Goal: Task Accomplishment & Management: Use online tool/utility

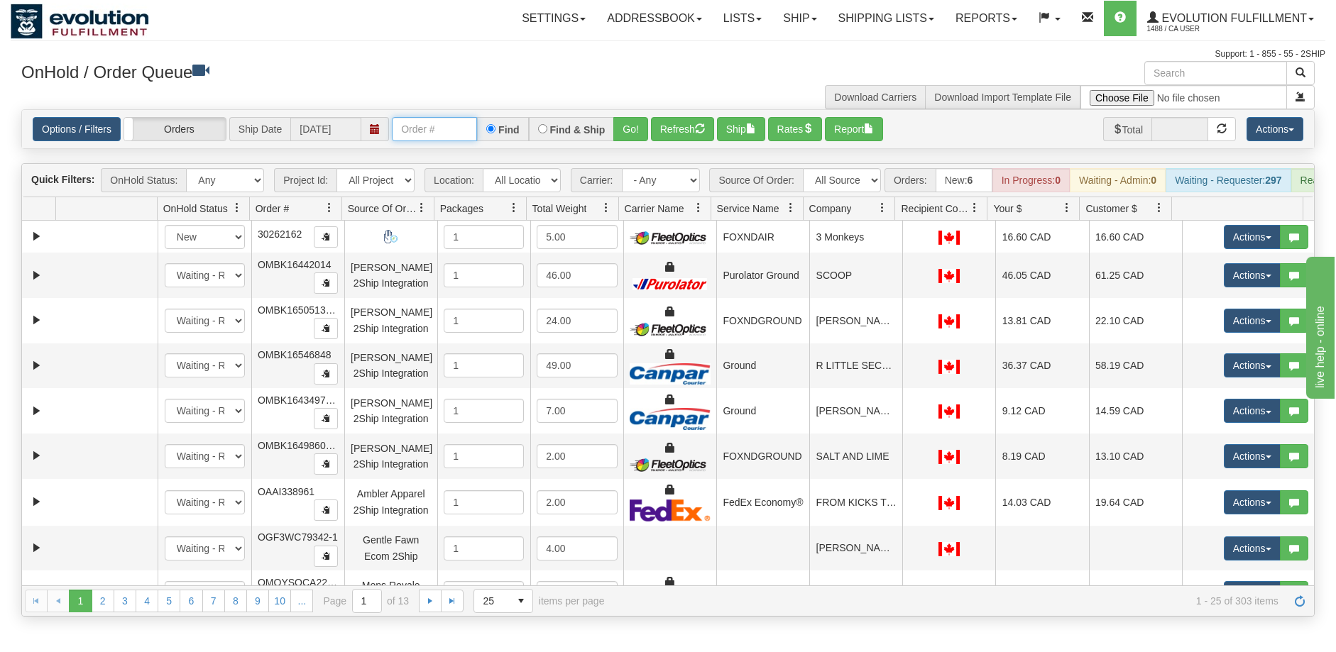
click at [427, 137] on input "text" at bounding box center [434, 129] width 85 height 24
type input "OAIR27023"
click at [626, 131] on button "Go!" at bounding box center [630, 129] width 35 height 24
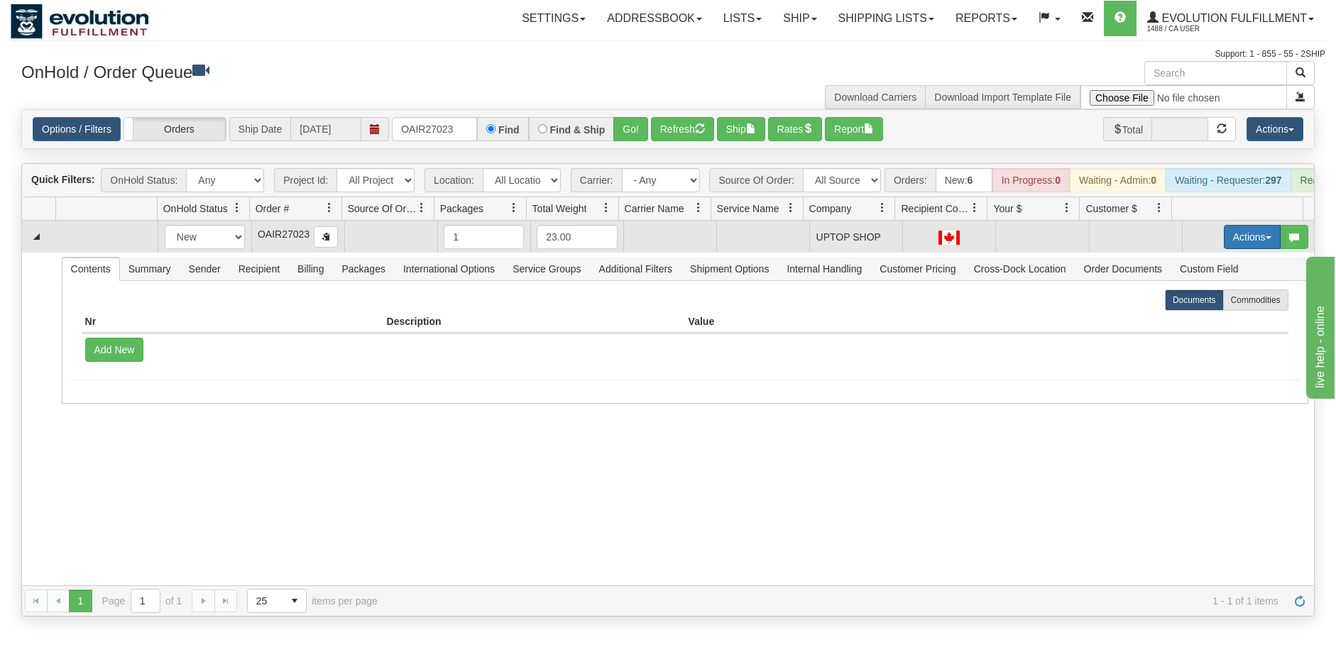
click at [1235, 241] on button "Actions" at bounding box center [1252, 237] width 57 height 24
click at [1199, 307] on span "Rate All Services" at bounding box center [1223, 300] width 85 height 11
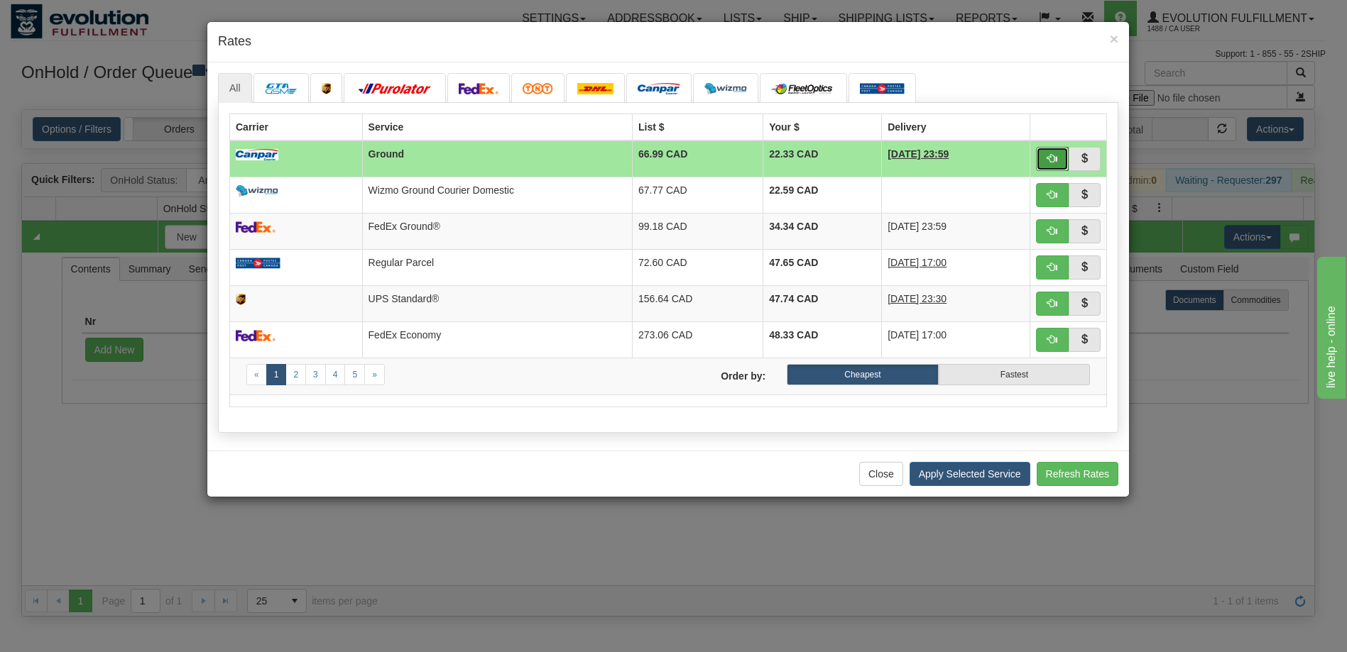
click at [1049, 153] on span "button" at bounding box center [1052, 158] width 10 height 10
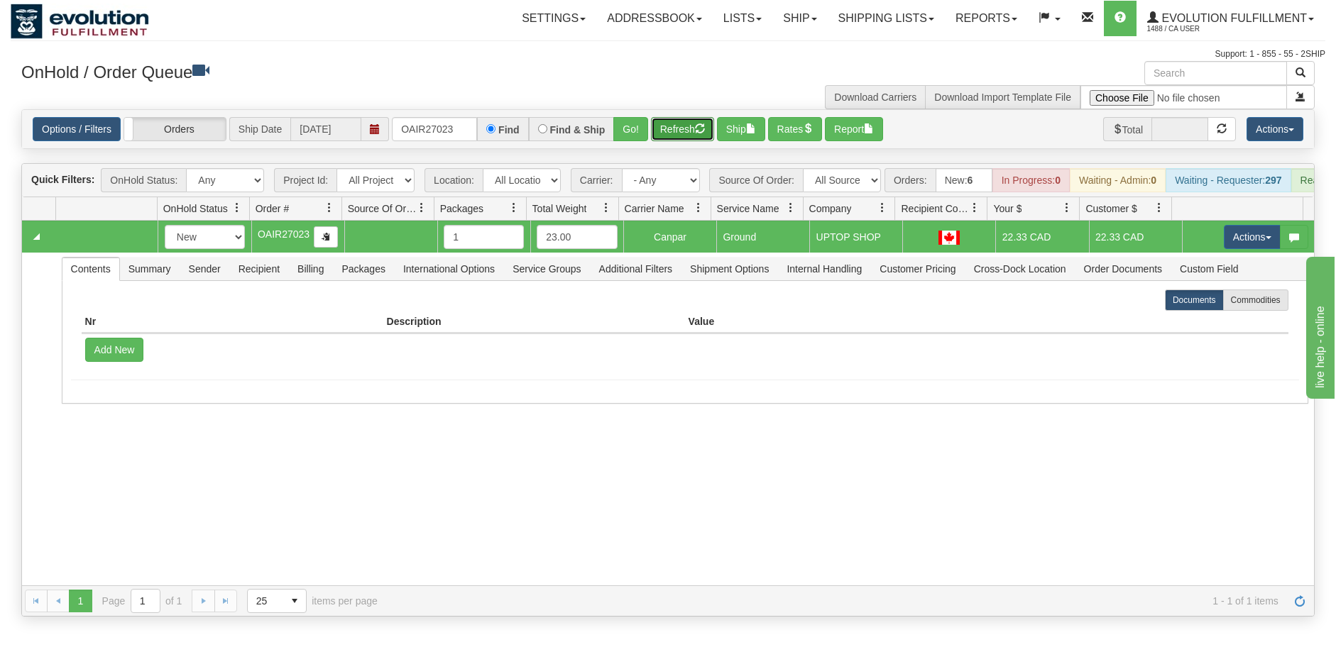
click at [682, 132] on button "Refresh" at bounding box center [682, 129] width 63 height 24
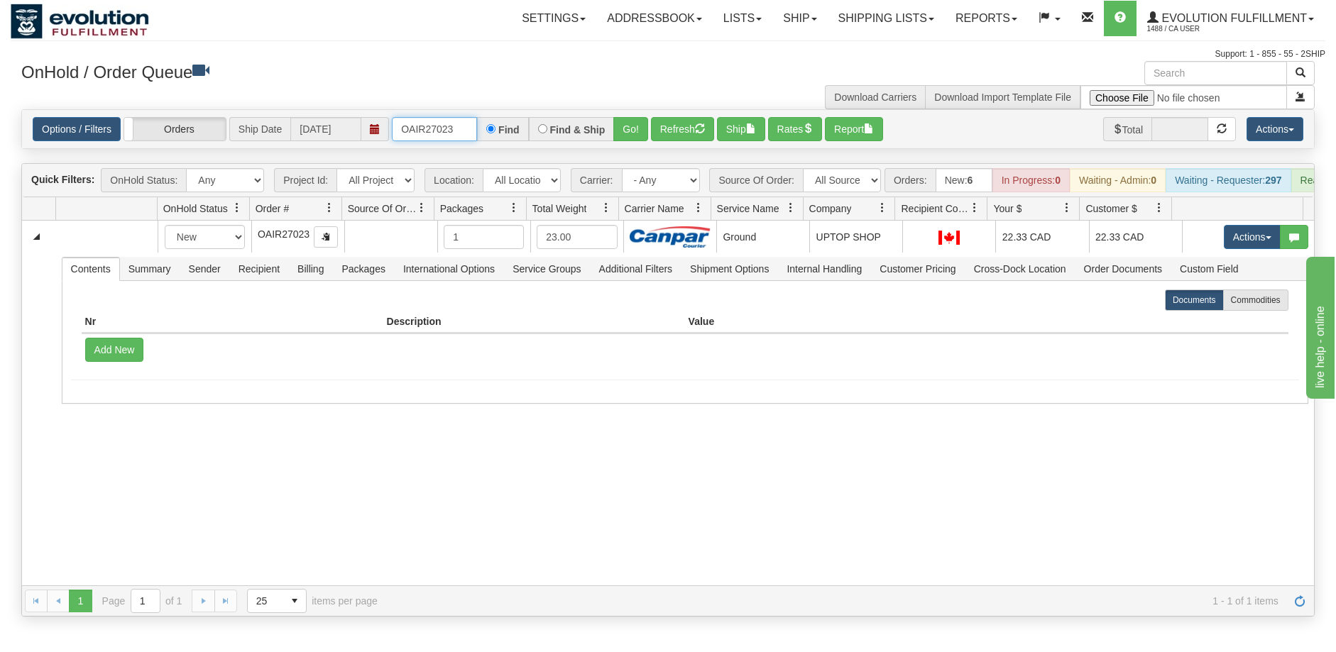
drag, startPoint x: 464, startPoint y: 130, endPoint x: 388, endPoint y: 146, distance: 76.9
click at [388, 146] on div "Options / Filters Group Shipments Orders Ship Date [DATE] OAIR27023 Find Find &…" at bounding box center [668, 129] width 1292 height 38
click at [685, 119] on button "Refresh" at bounding box center [682, 129] width 63 height 24
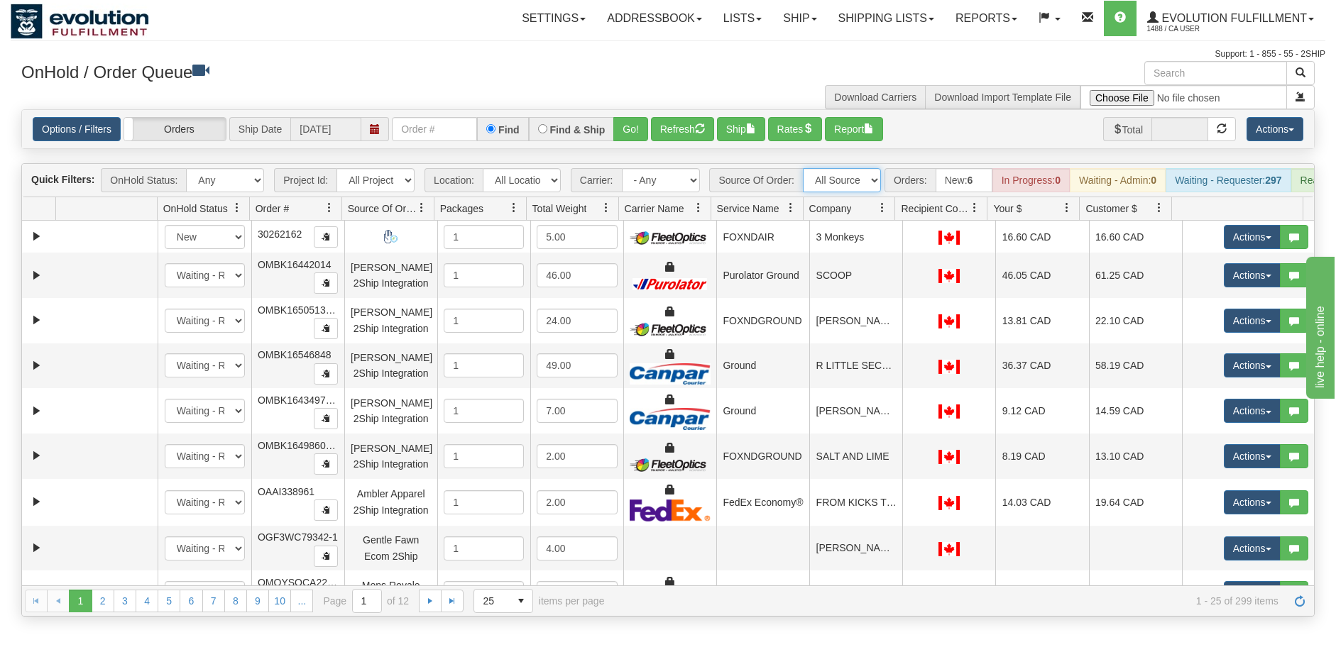
click at [870, 188] on select "All Sources AirBlaster 2Ship Integration Ambler Apparel 2Ship Integration Blast…" at bounding box center [842, 180] width 78 height 24
select select "AirBlaster 2Ship Integration"
click at [803, 168] on select "All Sources AirBlaster 2Ship Integration Ambler Apparel 2Ship Integration Blast…" at bounding box center [842, 180] width 78 height 24
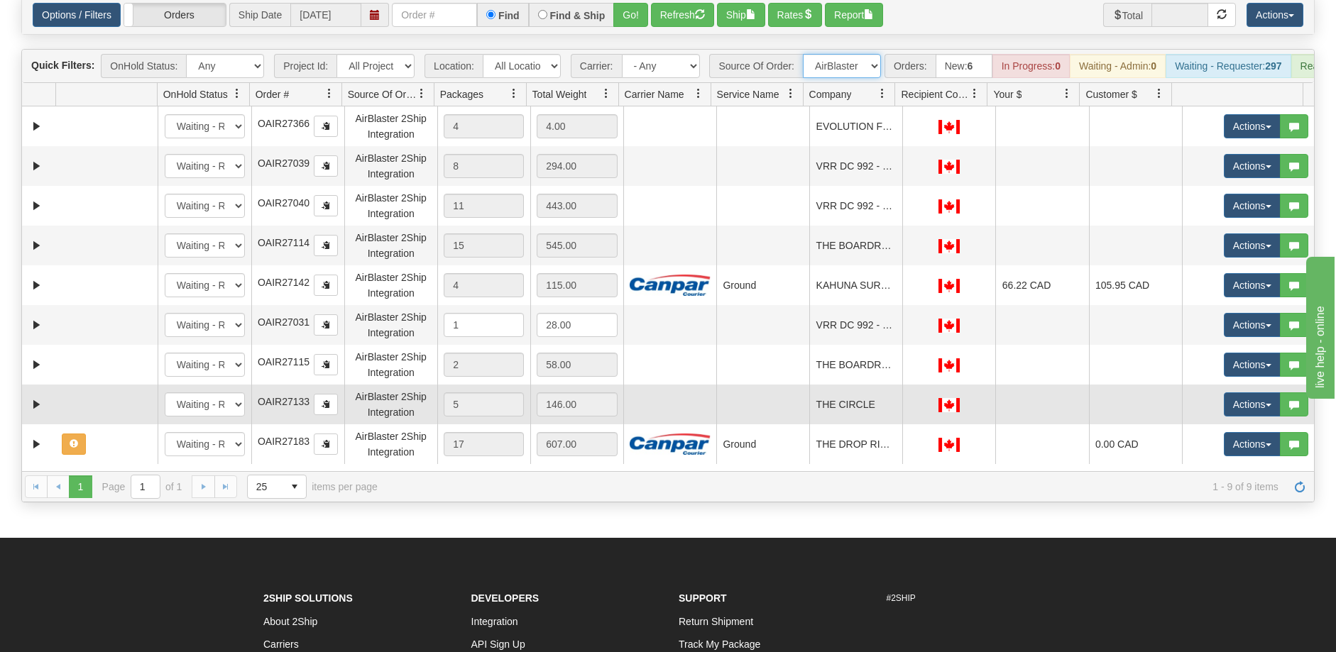
scroll to position [71, 0]
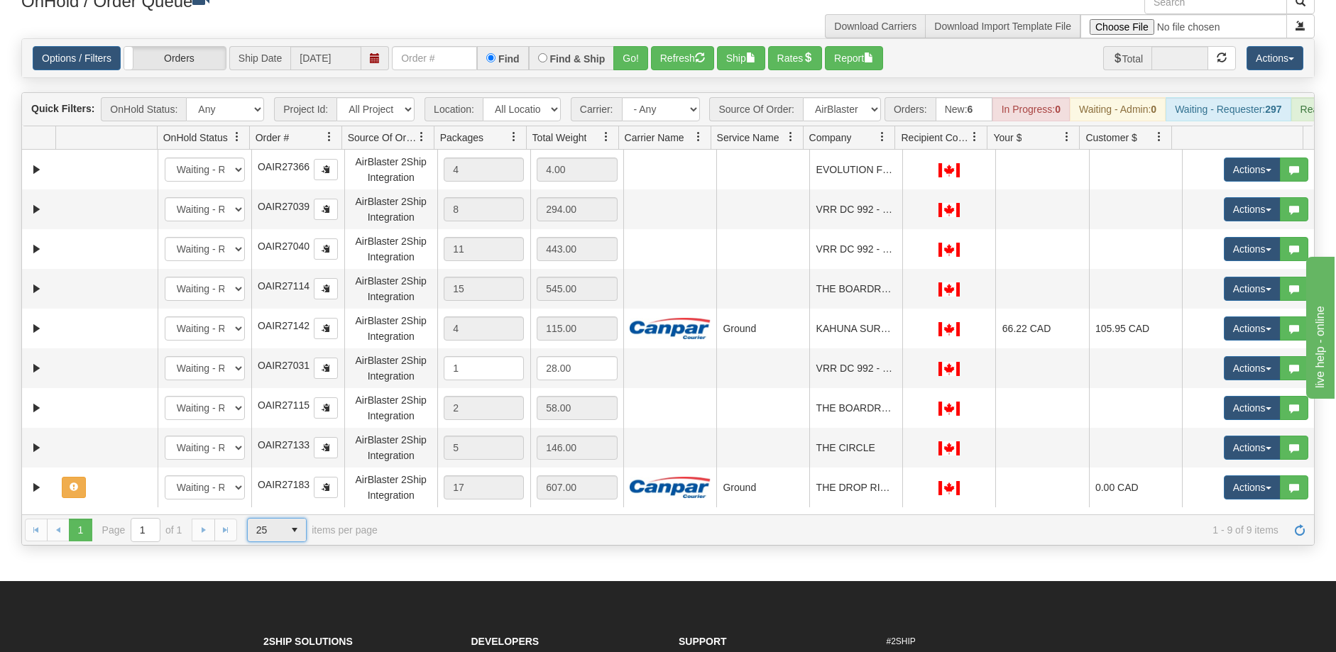
click at [302, 539] on span "select" at bounding box center [294, 530] width 23 height 23
click at [267, 620] on span "100" at bounding box center [261, 623] width 16 height 14
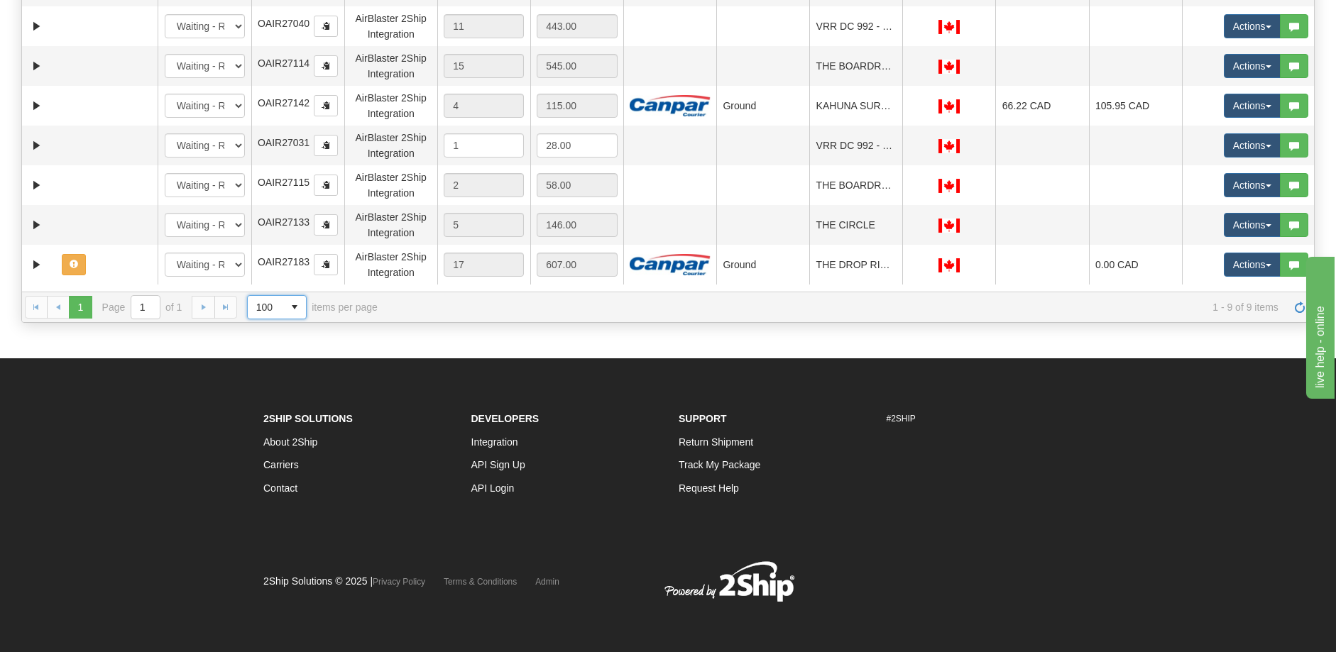
scroll to position [0, 0]
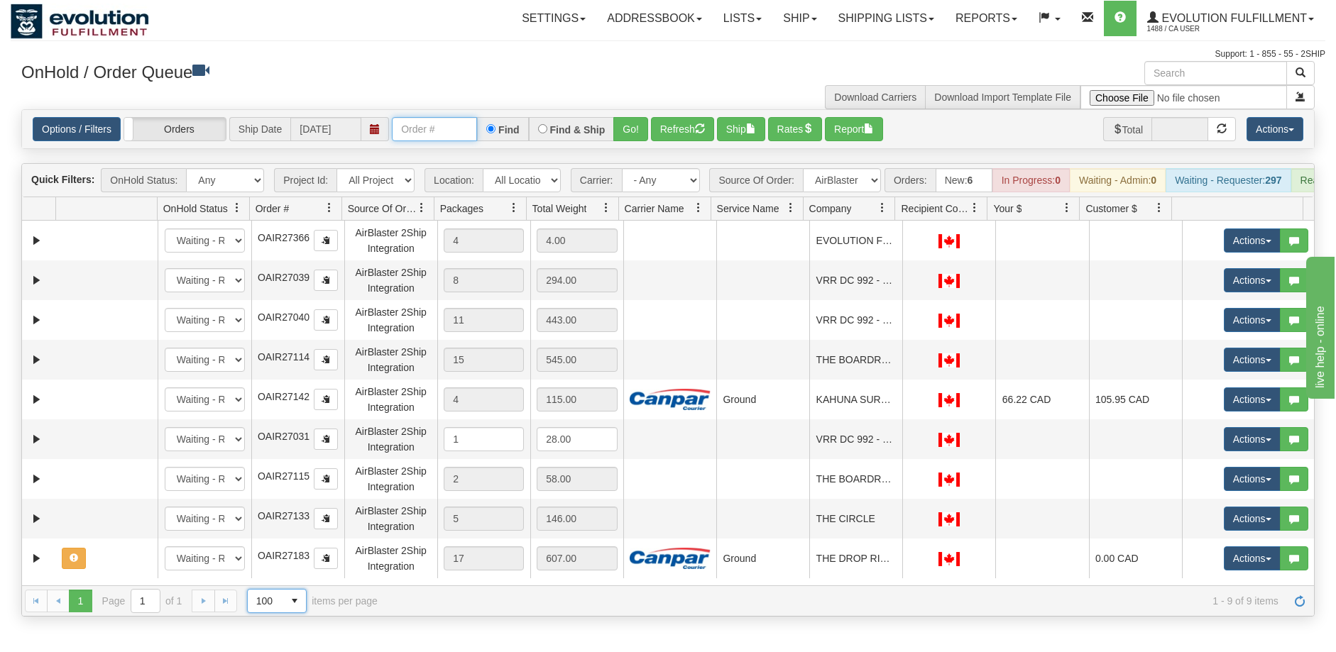
click at [435, 125] on input "text" at bounding box center [434, 129] width 85 height 24
type input "OAIR27023"
click at [622, 127] on button "Go!" at bounding box center [630, 129] width 35 height 24
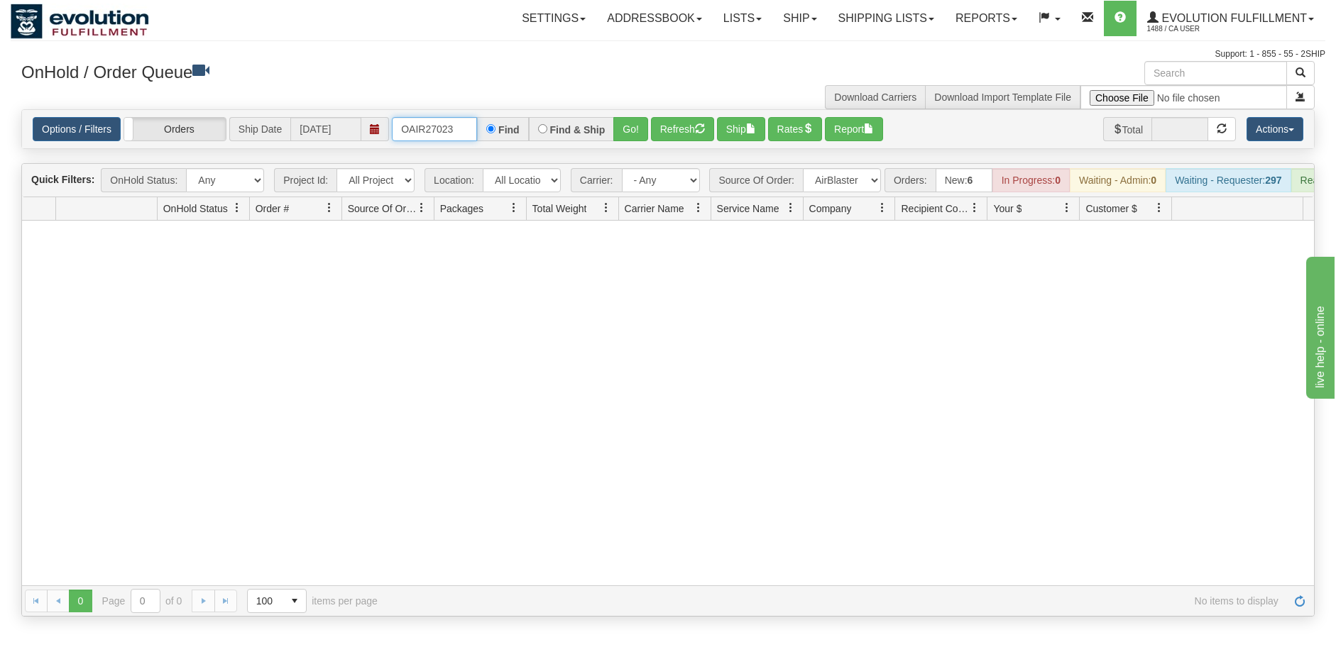
drag, startPoint x: 457, startPoint y: 131, endPoint x: 403, endPoint y: 138, distance: 55.1
click at [403, 138] on input "OAIR27023" at bounding box center [434, 129] width 85 height 24
click at [852, 183] on select "All Sources AirBlaster 2Ship Integration Ambler Apparel 2Ship Integration Blast…" at bounding box center [842, 180] width 78 height 24
select select "grid toolbar"
click at [803, 168] on select "All Sources AirBlaster 2Ship Integration Ambler Apparel 2Ship Integration Blast…" at bounding box center [842, 180] width 78 height 24
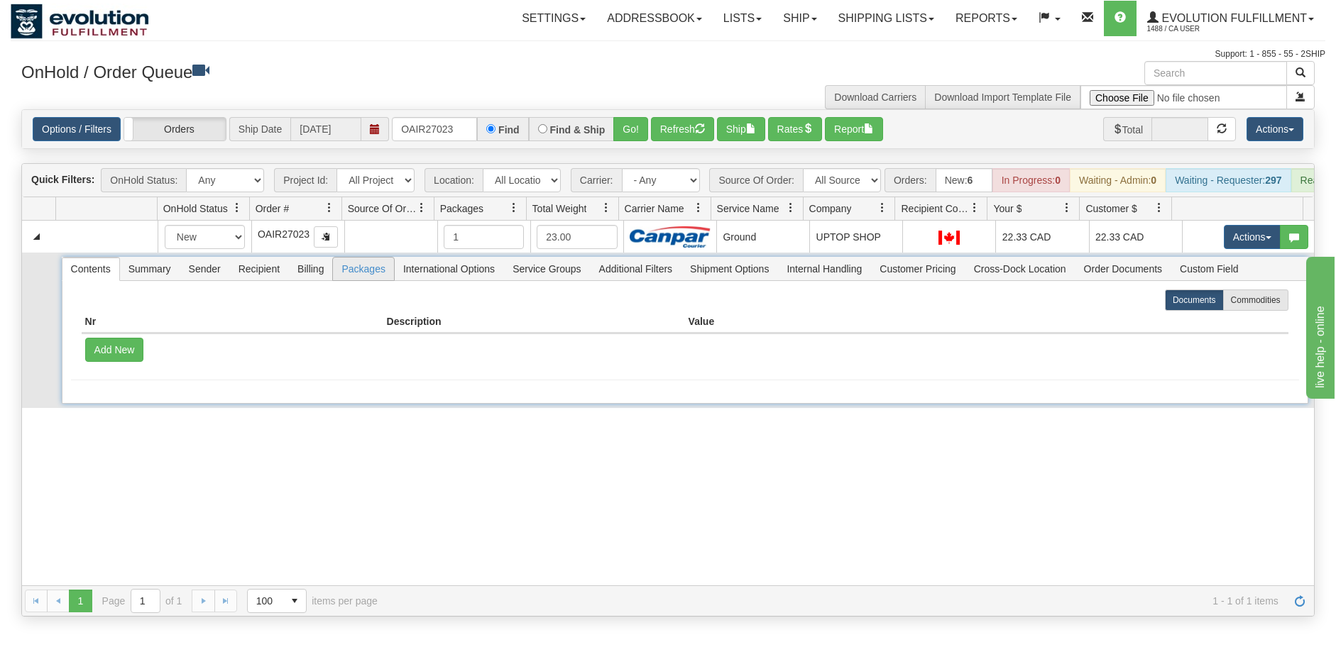
click at [375, 280] on span "Packages" at bounding box center [363, 269] width 60 height 23
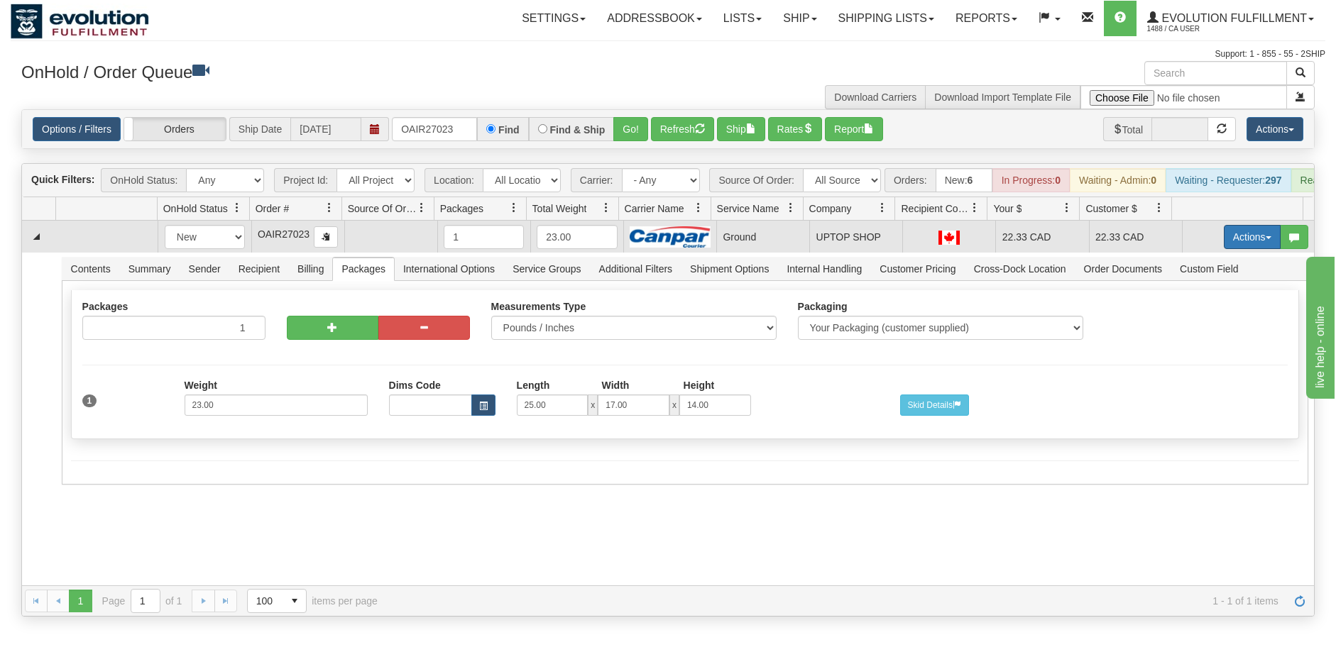
click at [1247, 249] on button "Actions" at bounding box center [1252, 237] width 57 height 24
click at [1194, 325] on span "Ship" at bounding box center [1196, 319] width 30 height 11
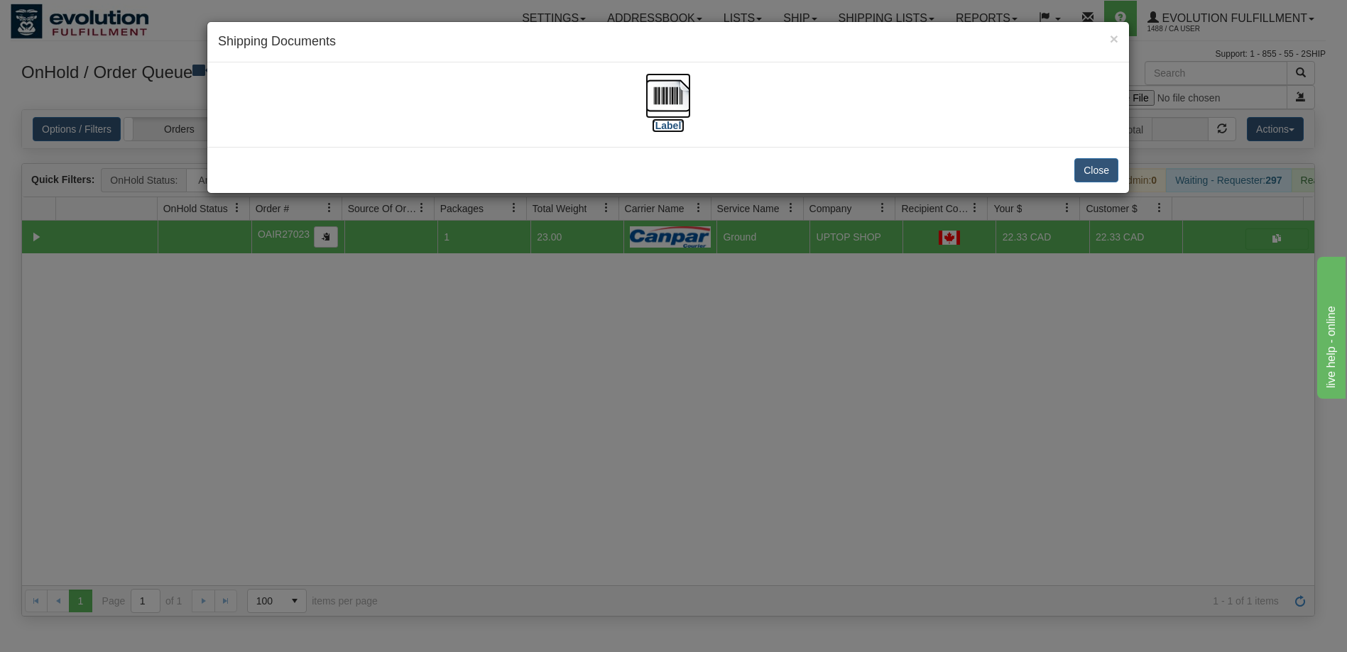
click at [668, 89] on img at bounding box center [667, 95] width 45 height 45
click at [756, 359] on div "× Shipping Documents [Label] Close" at bounding box center [673, 326] width 1347 height 652
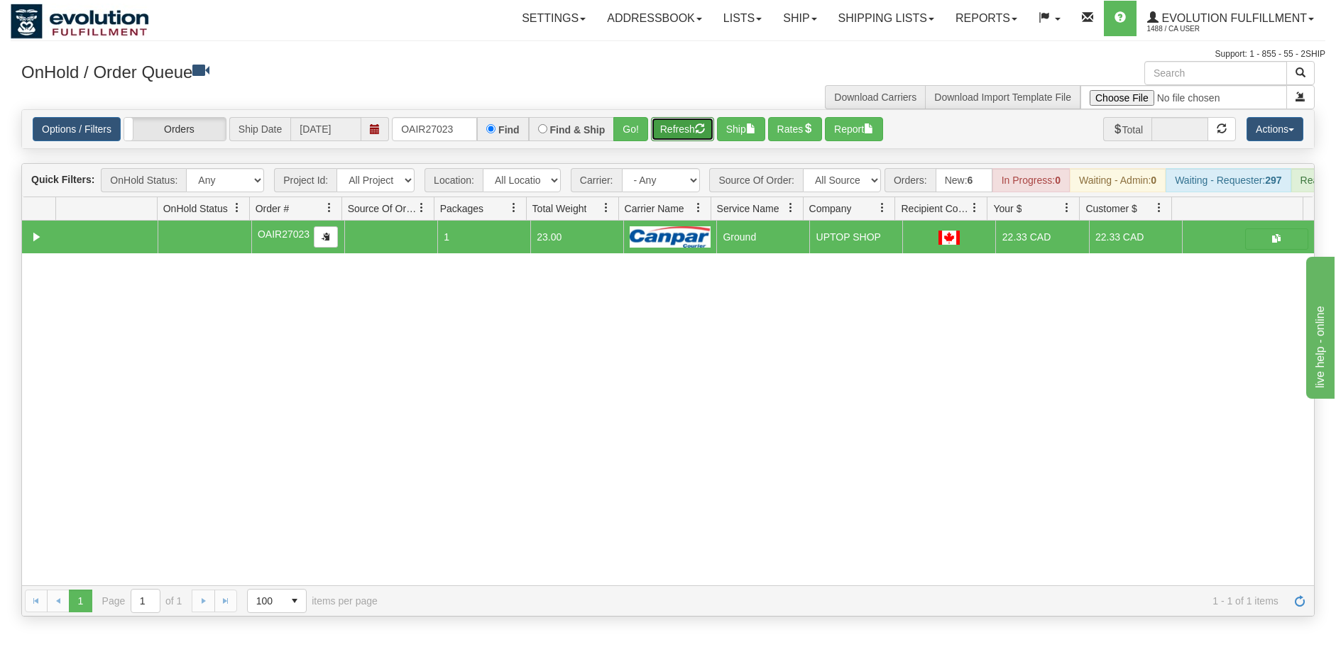
click at [682, 128] on button "Refresh" at bounding box center [682, 129] width 63 height 24
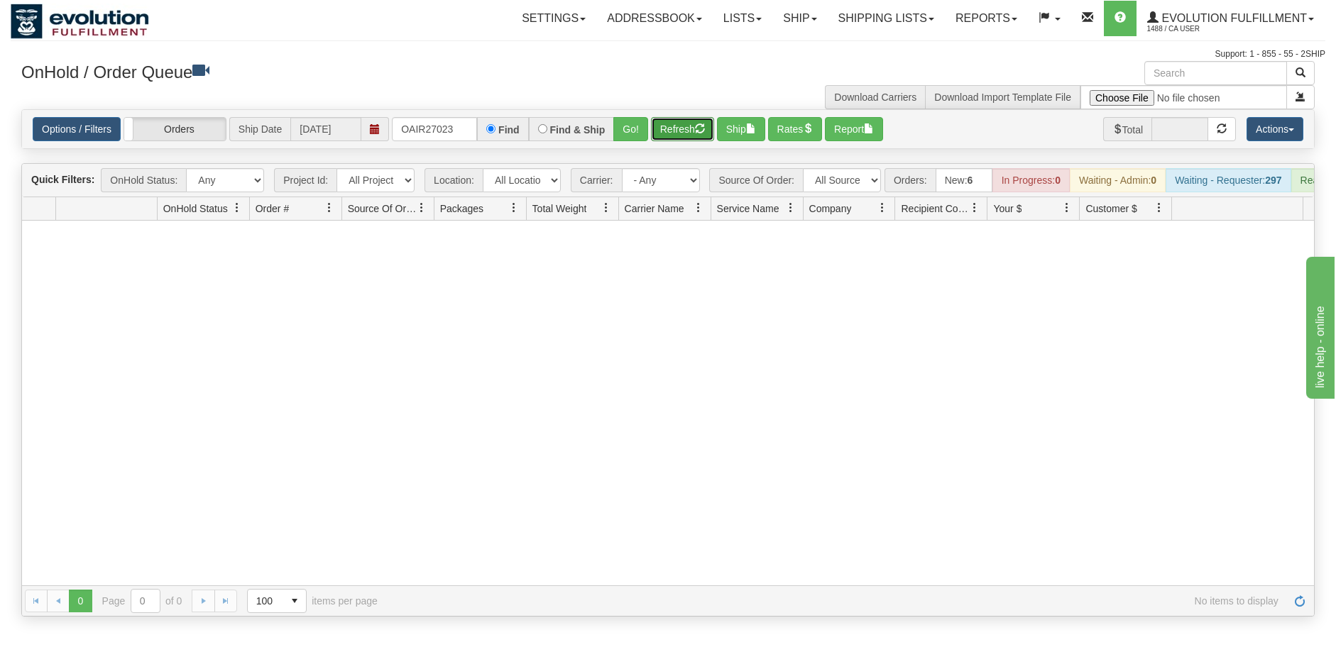
click at [681, 136] on button "Refresh" at bounding box center [682, 129] width 63 height 24
